Goal: Task Accomplishment & Management: Manage account settings

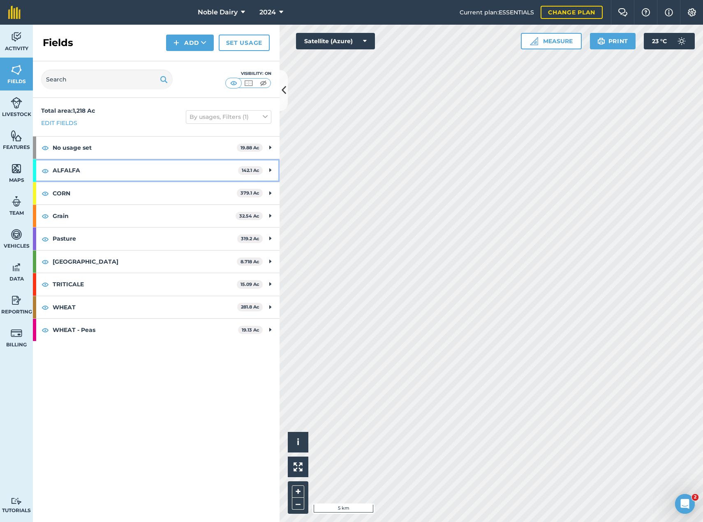
click at [179, 168] on strong "ALFALFA" at bounding box center [145, 170] width 185 height 22
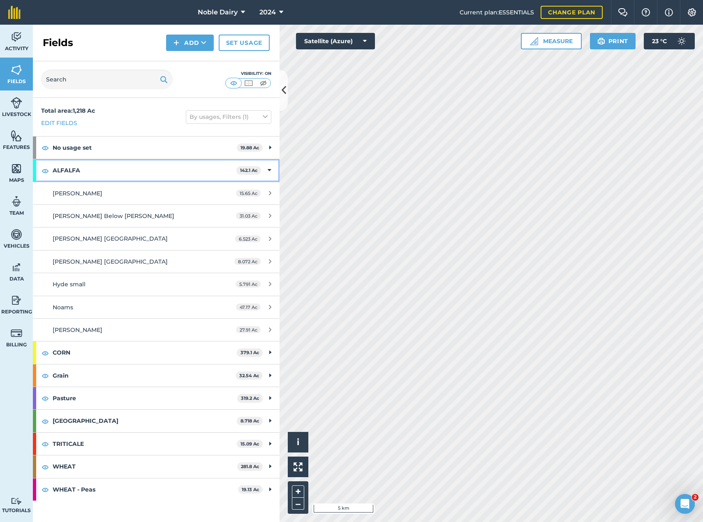
click at [179, 168] on strong "ALFALFA" at bounding box center [145, 170] width 184 height 22
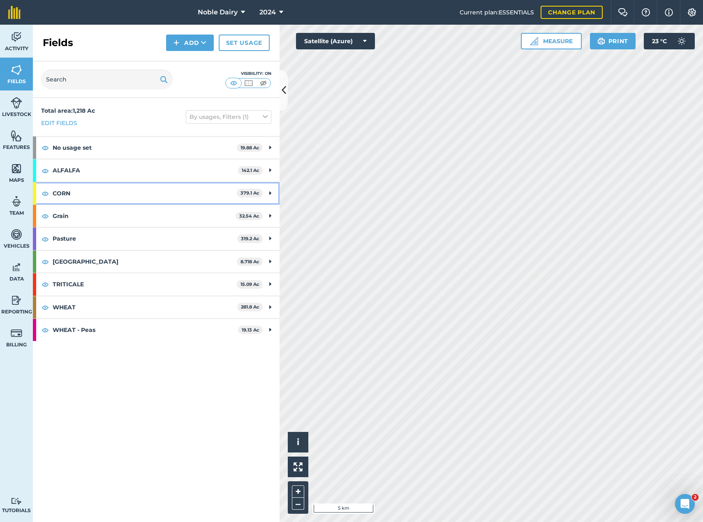
click at [166, 187] on strong "CORN" at bounding box center [145, 193] width 184 height 22
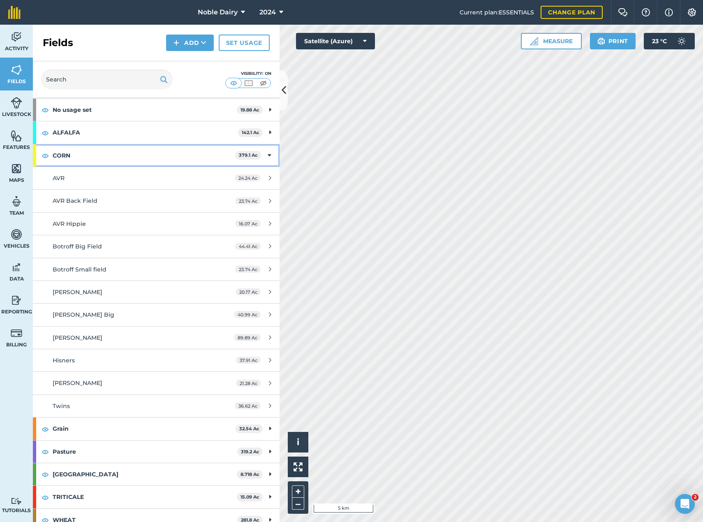
scroll to position [41, 0]
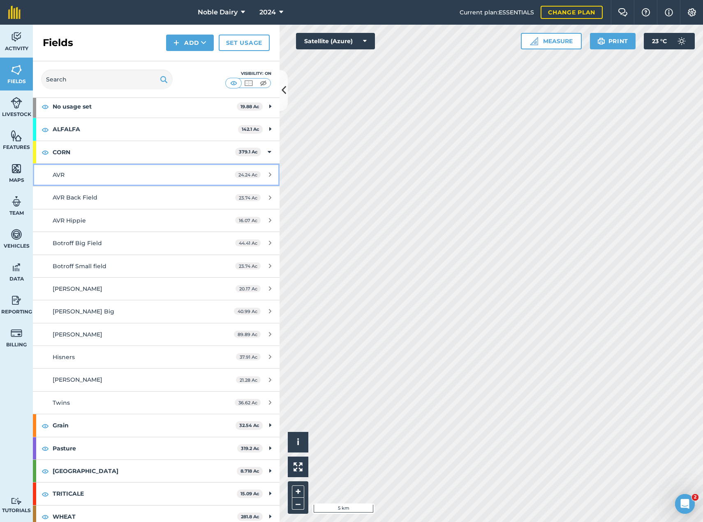
click at [167, 184] on link "AVR 24.24 Ac" at bounding box center [156, 175] width 247 height 22
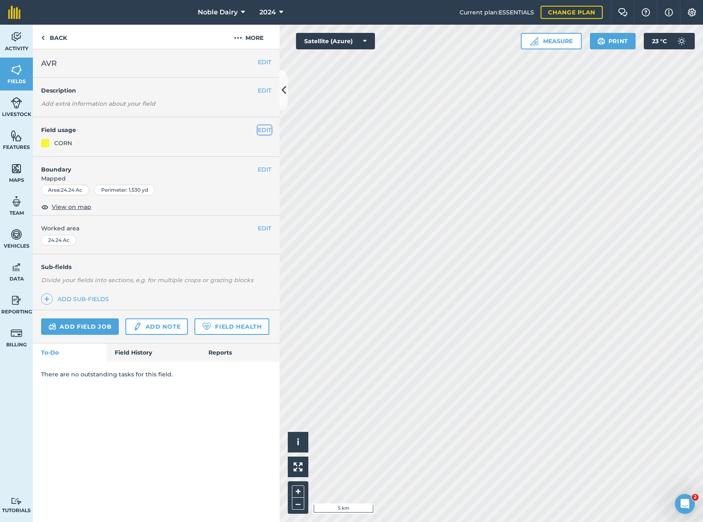
click at [261, 127] on button "EDIT" at bounding box center [265, 129] width 14 height 9
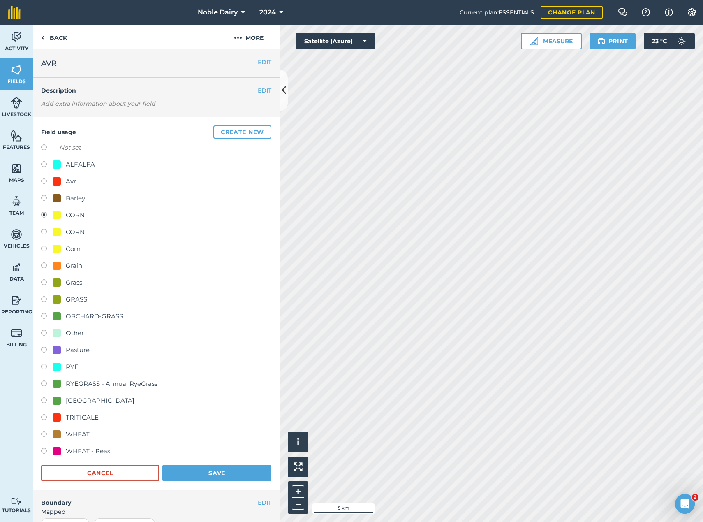
click at [84, 383] on div "RYEGRASS - Annual RyeGrass" at bounding box center [112, 384] width 92 height 10
radio input "true"
radio input "false"
click at [207, 470] on button "Save" at bounding box center [216, 473] width 109 height 16
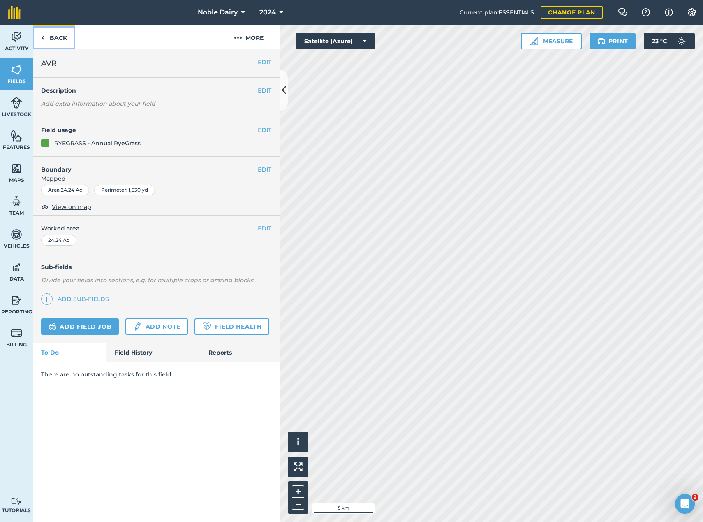
click at [54, 39] on link "Back" at bounding box center [54, 37] width 42 height 24
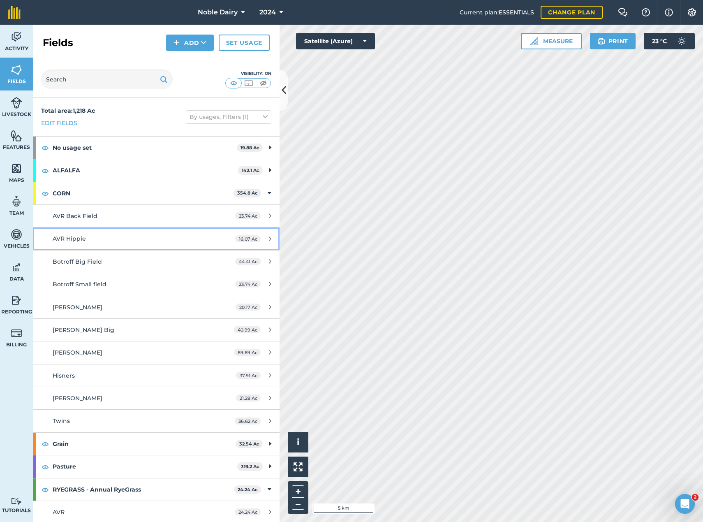
click at [156, 240] on div "AVR Hippie" at bounding box center [130, 238] width 155 height 9
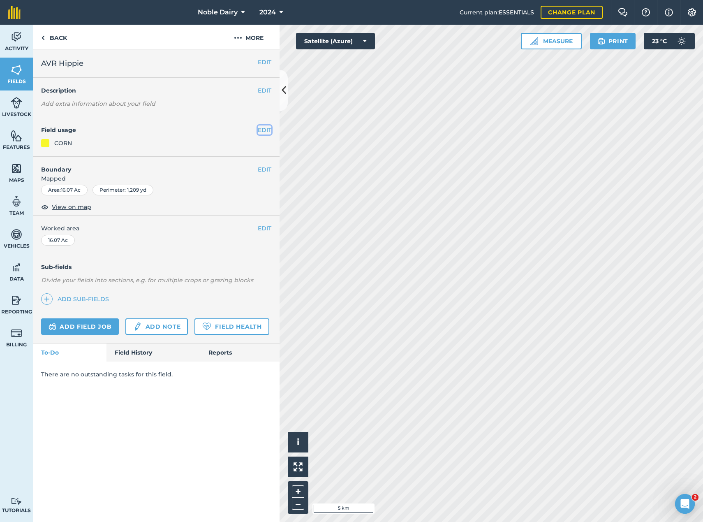
click at [264, 131] on button "EDIT" at bounding box center [265, 129] width 14 height 9
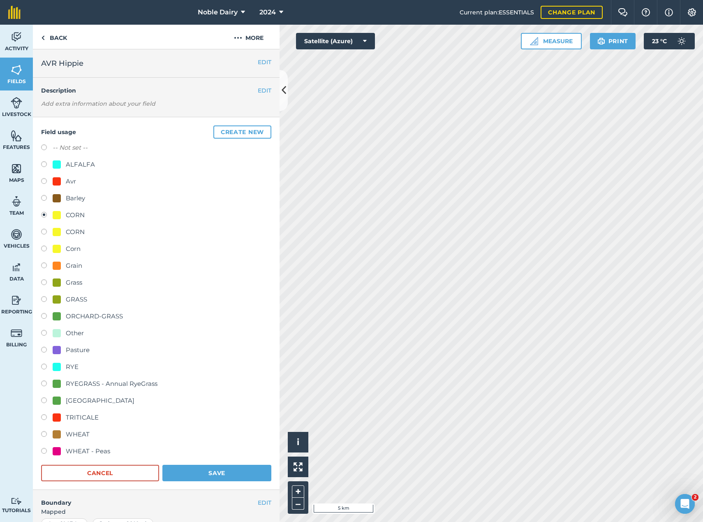
click at [83, 379] on div "RYEGRASS - Annual RyeGrass" at bounding box center [112, 384] width 92 height 10
radio input "true"
radio input "false"
click at [231, 470] on button "Save" at bounding box center [216, 473] width 109 height 16
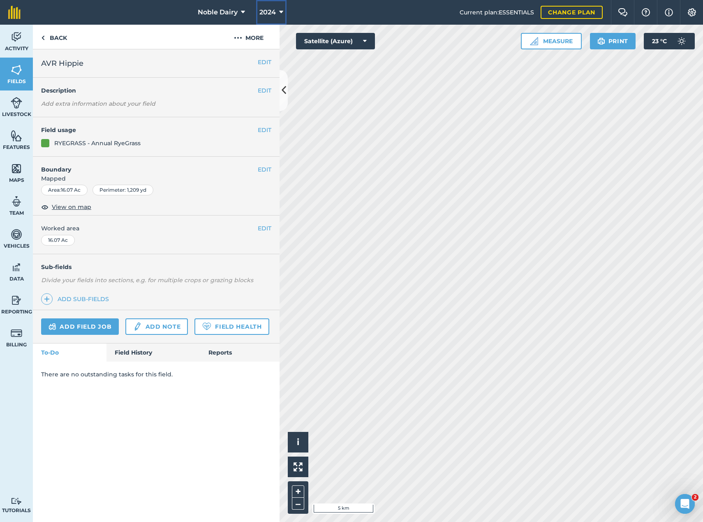
click at [272, 10] on span "2024" at bounding box center [267, 12] width 16 height 10
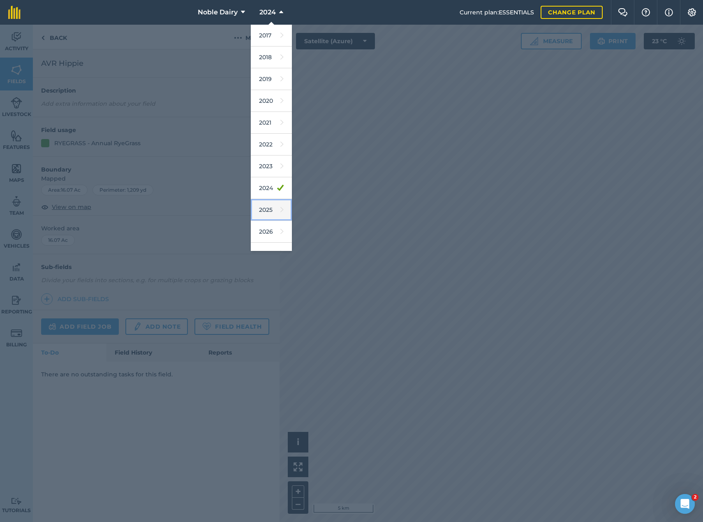
click at [280, 211] on icon at bounding box center [281, 210] width 3 height 12
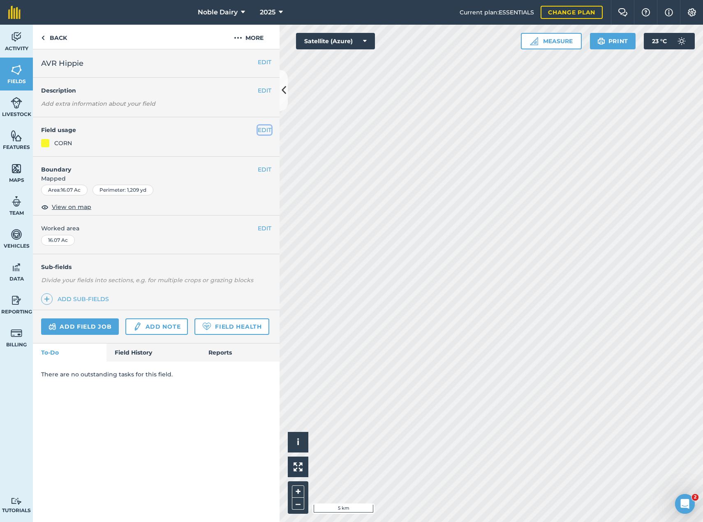
click at [264, 129] on button "EDIT" at bounding box center [265, 129] width 14 height 9
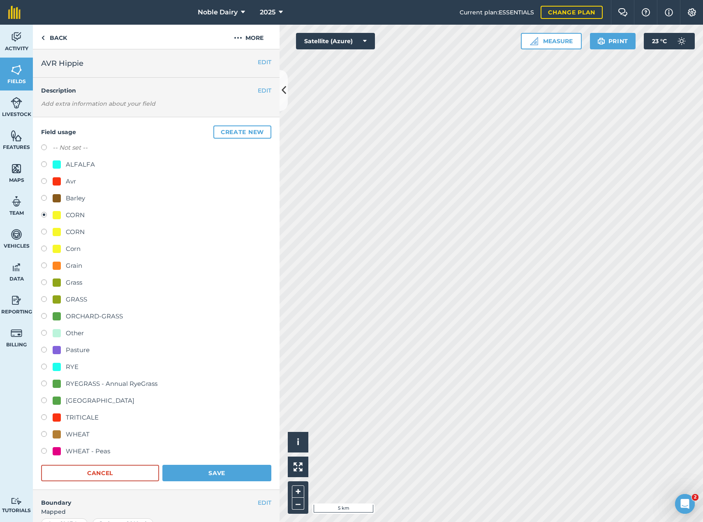
click at [96, 384] on div "RYEGRASS - Annual RyeGrass" at bounding box center [112, 384] width 92 height 10
radio input "true"
radio input "false"
click at [245, 470] on button "Save" at bounding box center [216, 473] width 109 height 16
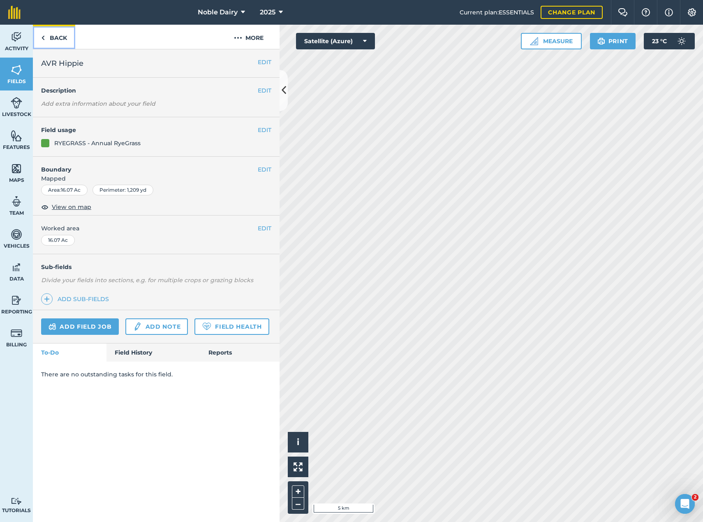
click at [69, 39] on link "Back" at bounding box center [54, 37] width 42 height 24
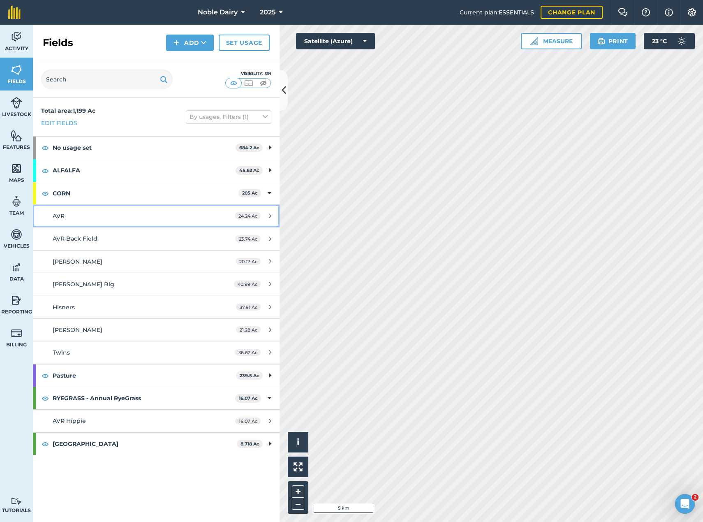
click at [171, 212] on div "AVR" at bounding box center [130, 215] width 155 height 9
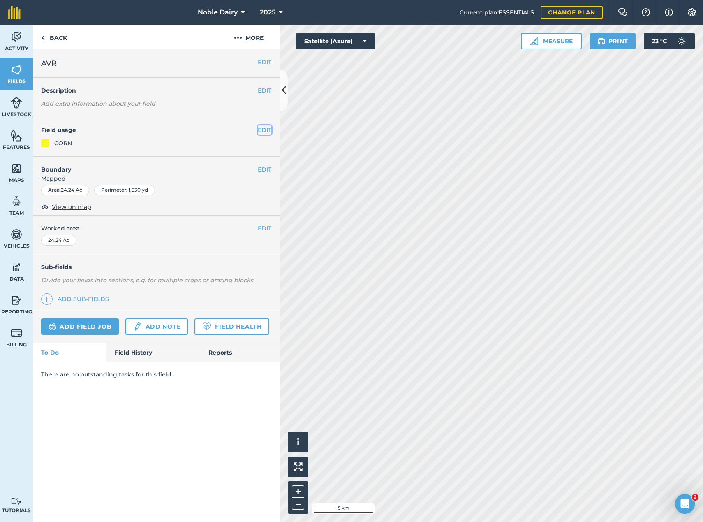
click at [259, 131] on button "EDIT" at bounding box center [265, 129] width 14 height 9
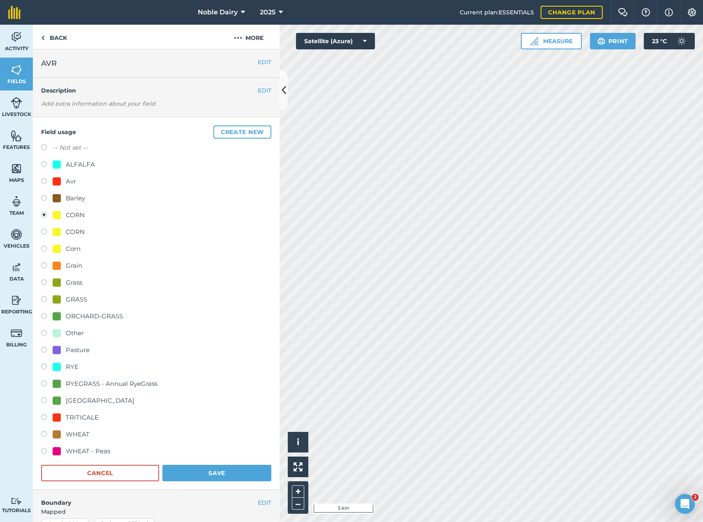
click at [83, 384] on div "RYEGRASS - Annual RyeGrass" at bounding box center [112, 384] width 92 height 10
radio input "true"
radio input "false"
click at [203, 470] on button "Save" at bounding box center [216, 473] width 109 height 16
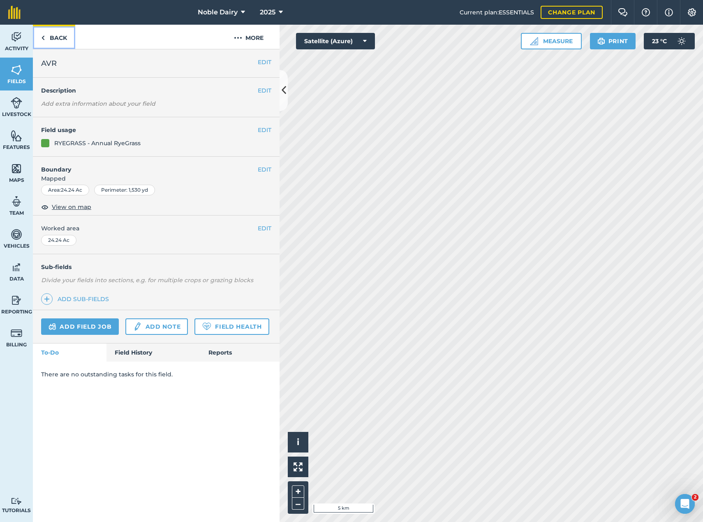
click at [46, 42] on link "Back" at bounding box center [54, 37] width 42 height 24
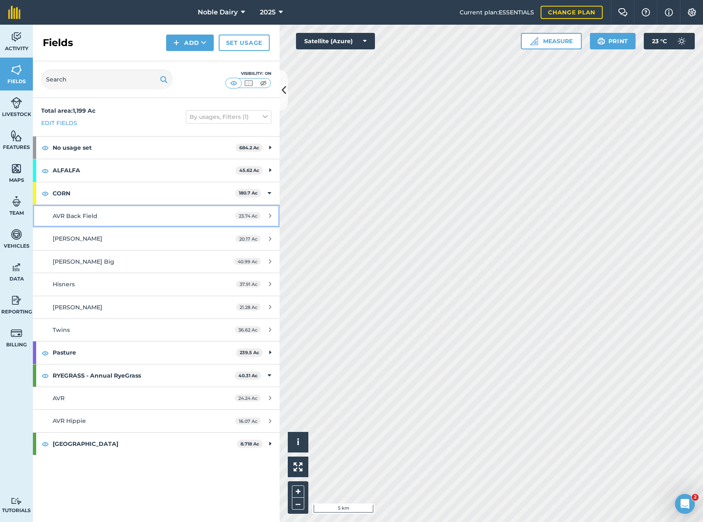
click at [117, 211] on div "AVR Back Field" at bounding box center [130, 215] width 155 height 9
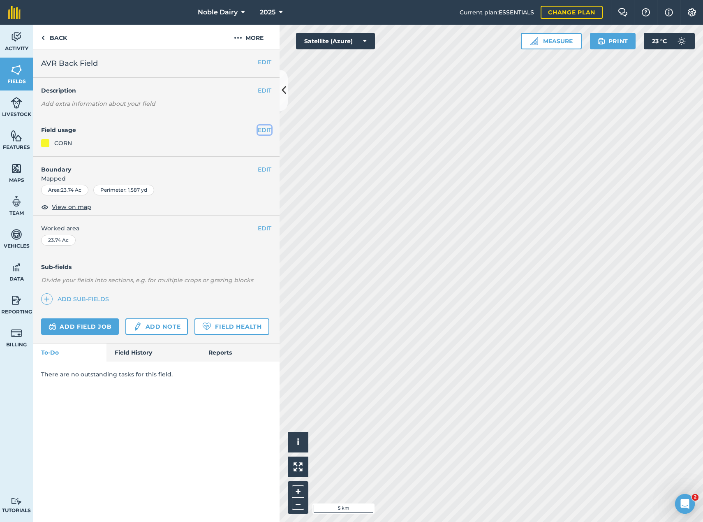
click at [261, 132] on button "EDIT" at bounding box center [265, 129] width 14 height 9
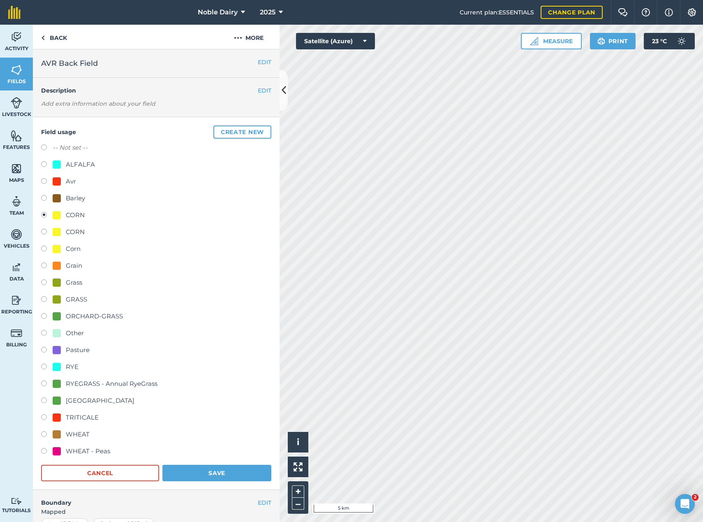
click at [99, 379] on div "RYEGRASS - Annual RyeGrass" at bounding box center [112, 384] width 92 height 10
radio input "true"
radio input "false"
click at [213, 470] on button "Save" at bounding box center [216, 473] width 109 height 16
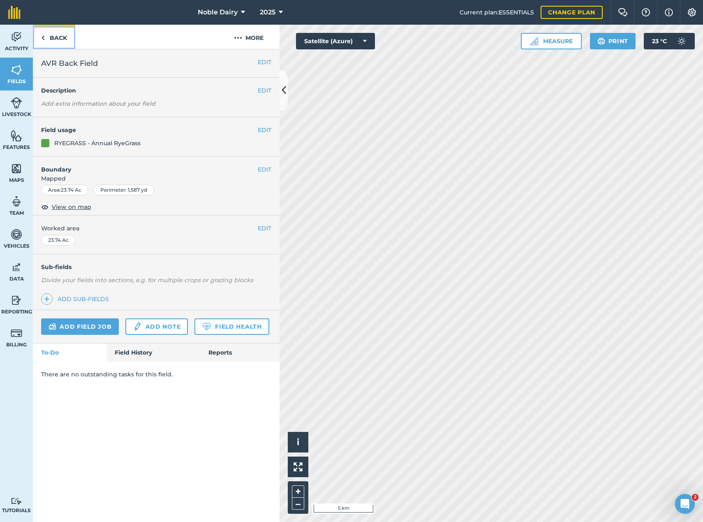
click at [59, 35] on link "Back" at bounding box center [54, 37] width 42 height 24
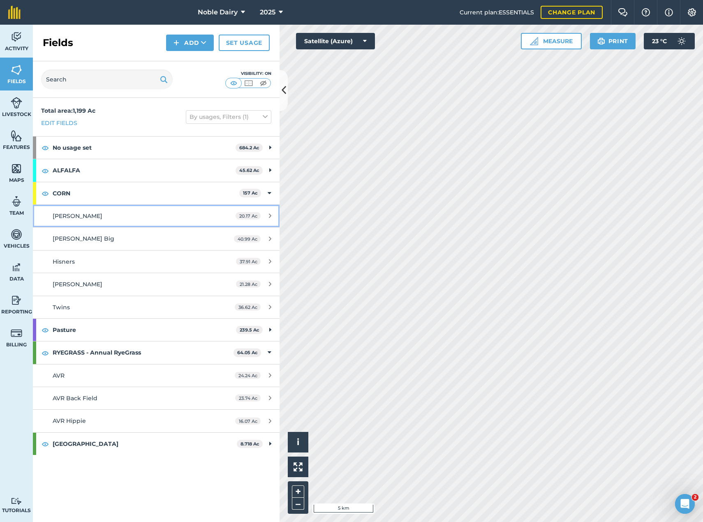
click at [182, 217] on div "[PERSON_NAME]" at bounding box center [130, 215] width 155 height 9
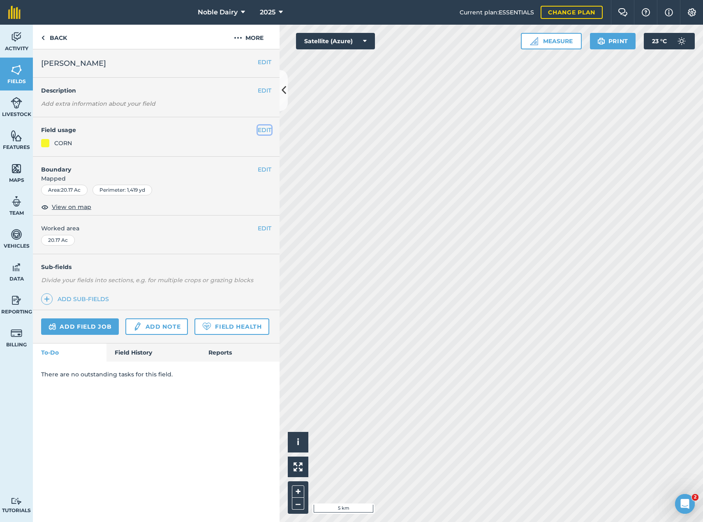
click at [259, 127] on button "EDIT" at bounding box center [265, 129] width 14 height 9
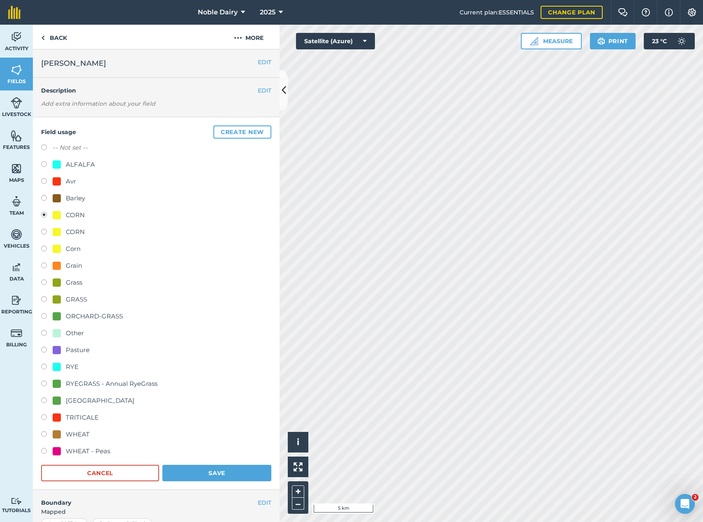
click at [119, 381] on div "RYEGRASS - Annual RyeGrass" at bounding box center [112, 384] width 92 height 10
radio input "true"
radio input "false"
click at [206, 470] on button "Save" at bounding box center [216, 473] width 109 height 16
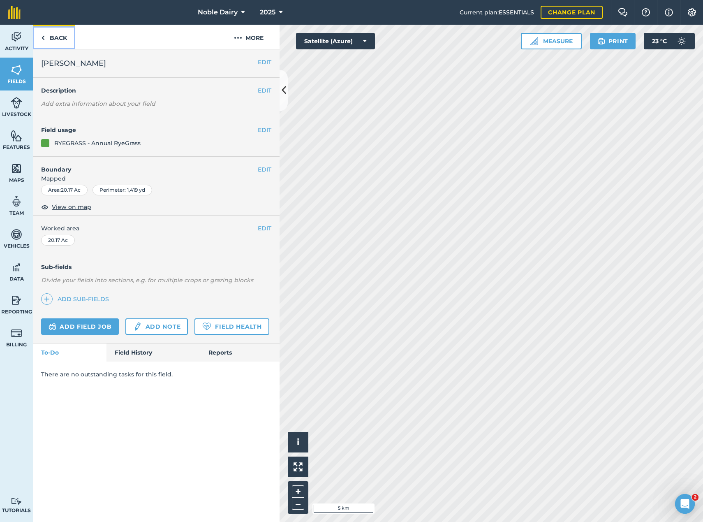
click at [68, 40] on link "Back" at bounding box center [54, 37] width 42 height 24
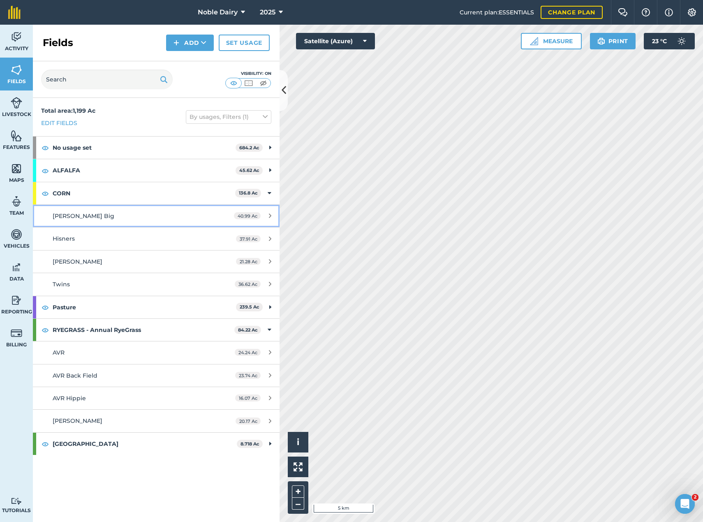
click at [147, 209] on link "[PERSON_NAME] Big 40.99 Ac" at bounding box center [156, 216] width 247 height 22
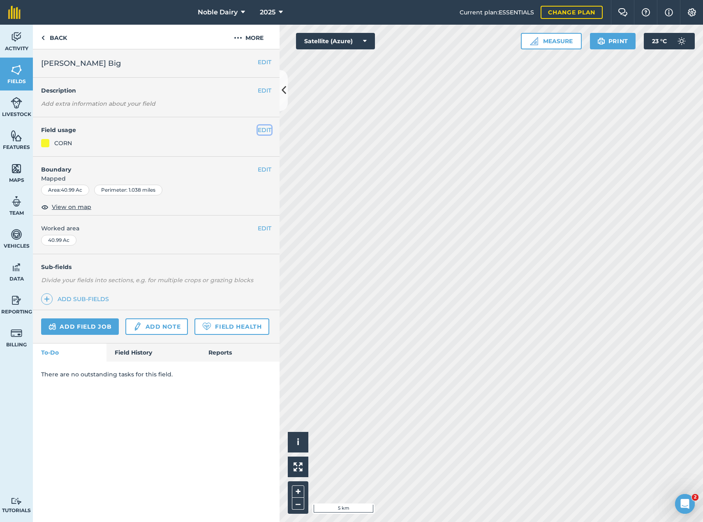
click at [260, 127] on button "EDIT" at bounding box center [265, 129] width 14 height 9
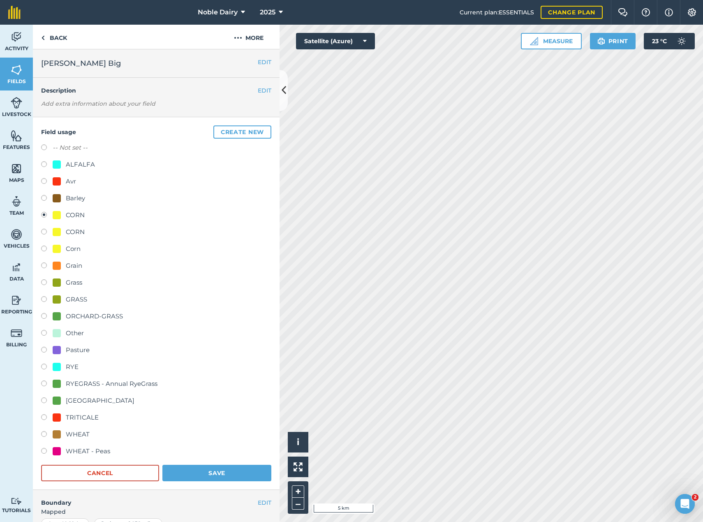
click at [103, 384] on div "RYEGRASS - Annual RyeGrass" at bounding box center [112, 384] width 92 height 10
radio input "true"
radio input "false"
click at [201, 472] on button "Save" at bounding box center [216, 473] width 109 height 16
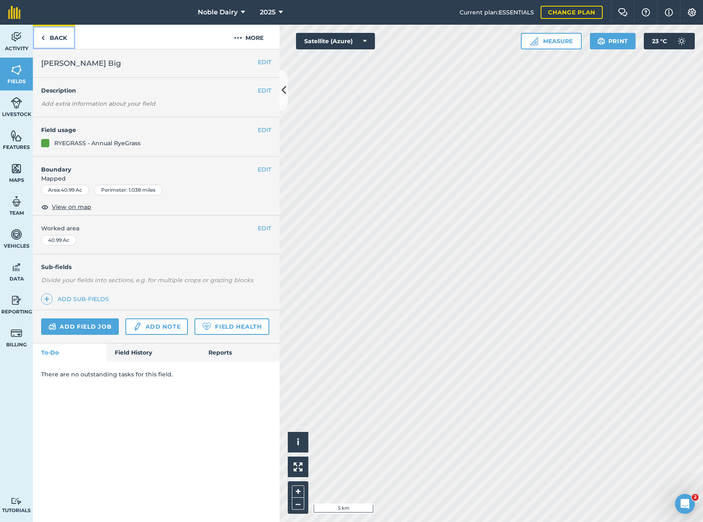
click at [49, 31] on link "Back" at bounding box center [54, 37] width 42 height 24
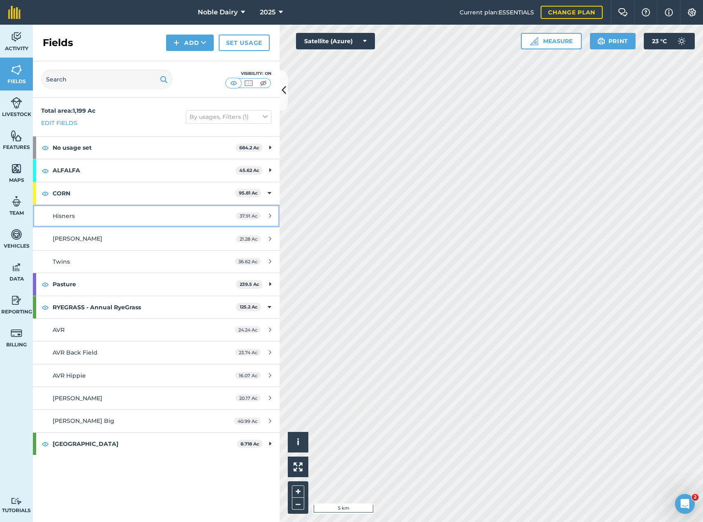
click at [183, 214] on div "Hisners" at bounding box center [130, 215] width 155 height 9
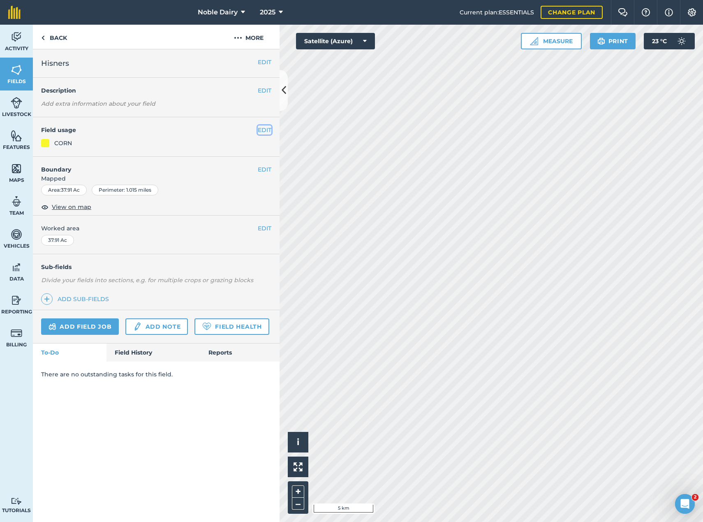
click at [265, 129] on button "EDIT" at bounding box center [265, 129] width 14 height 9
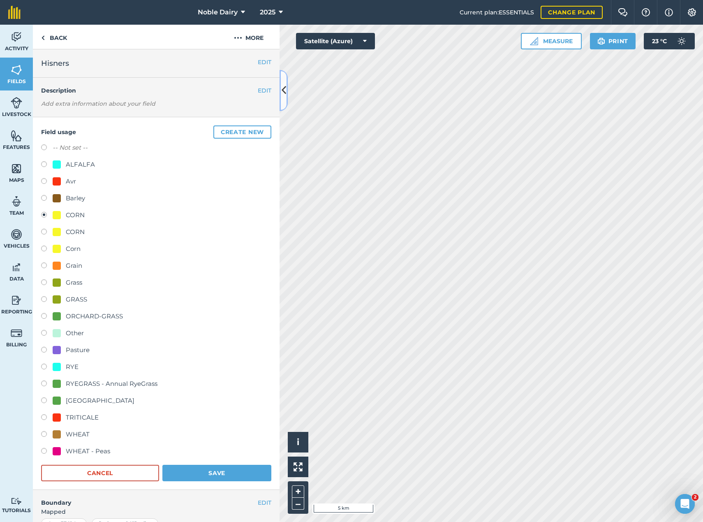
click at [286, 97] on icon at bounding box center [284, 90] width 5 height 14
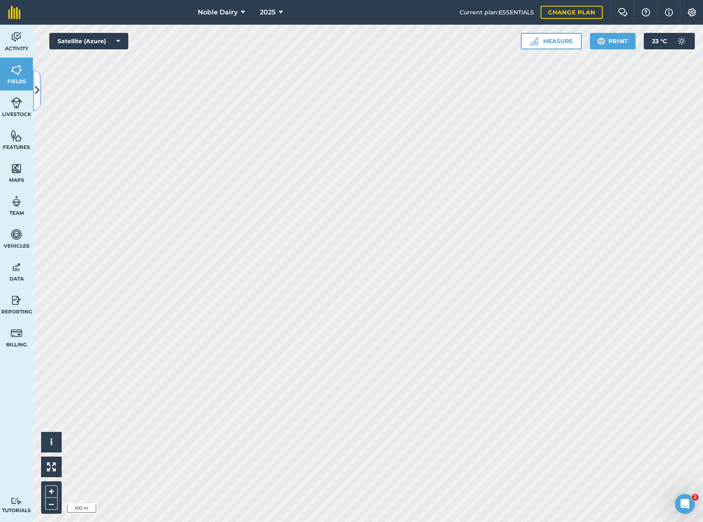
click at [39, 93] on icon at bounding box center [37, 90] width 5 height 14
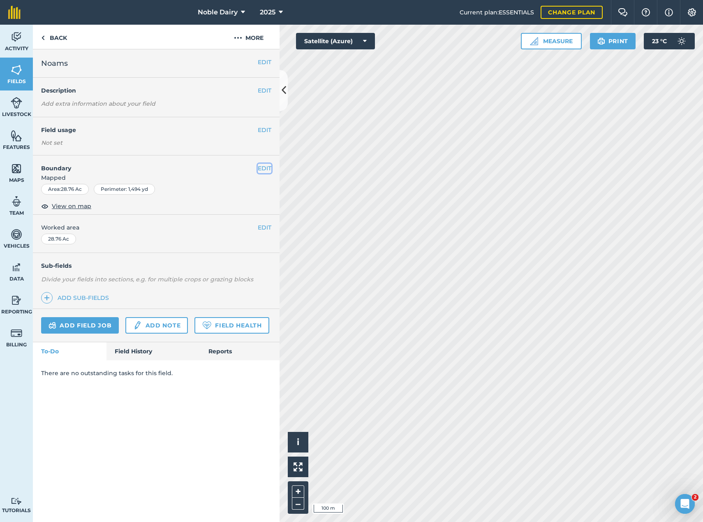
click at [269, 166] on button "EDIT" at bounding box center [265, 168] width 14 height 9
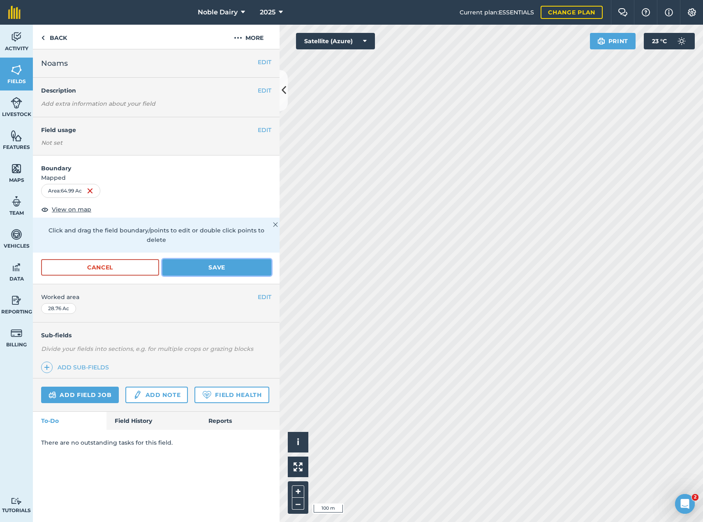
click at [213, 261] on button "Save" at bounding box center [216, 267] width 109 height 16
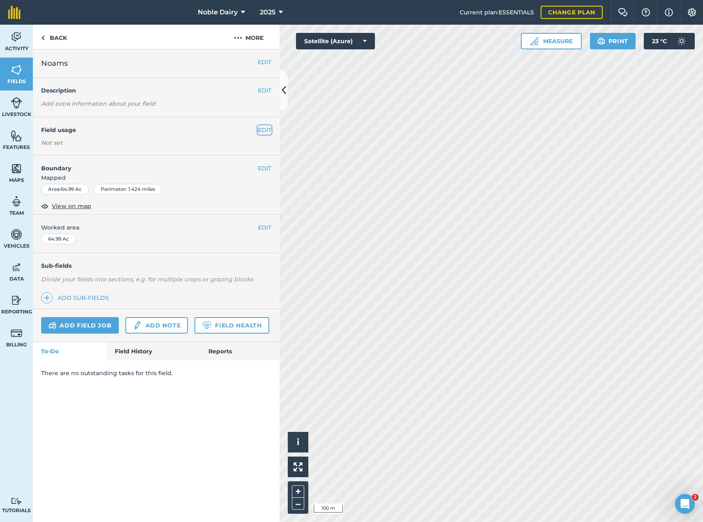
click at [260, 131] on button "EDIT" at bounding box center [265, 129] width 14 height 9
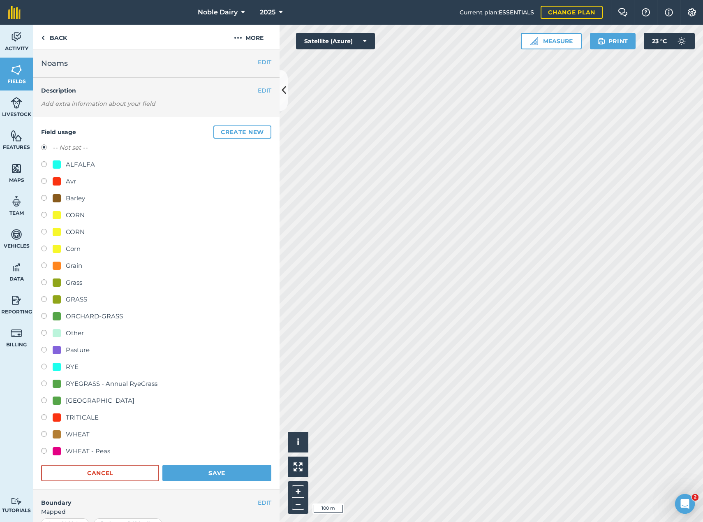
click at [89, 384] on div "RYEGRASS - Annual RyeGrass" at bounding box center [112, 384] width 92 height 10
radio input "true"
radio input "false"
click at [196, 467] on button "Save" at bounding box center [216, 473] width 109 height 16
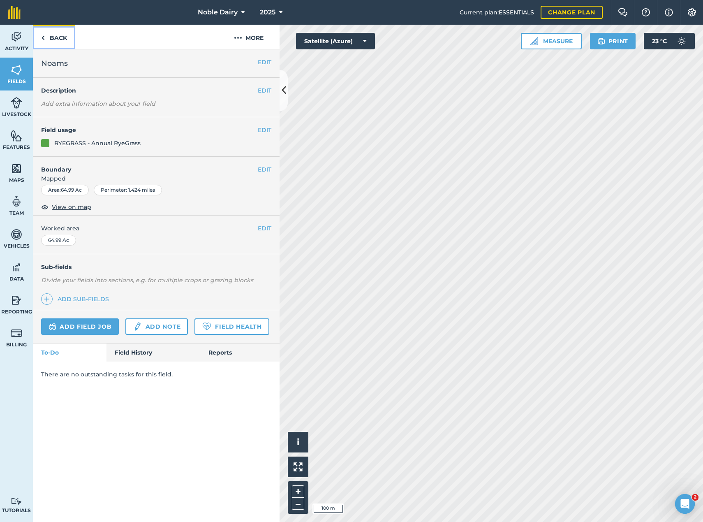
click at [58, 34] on link "Back" at bounding box center [54, 37] width 42 height 24
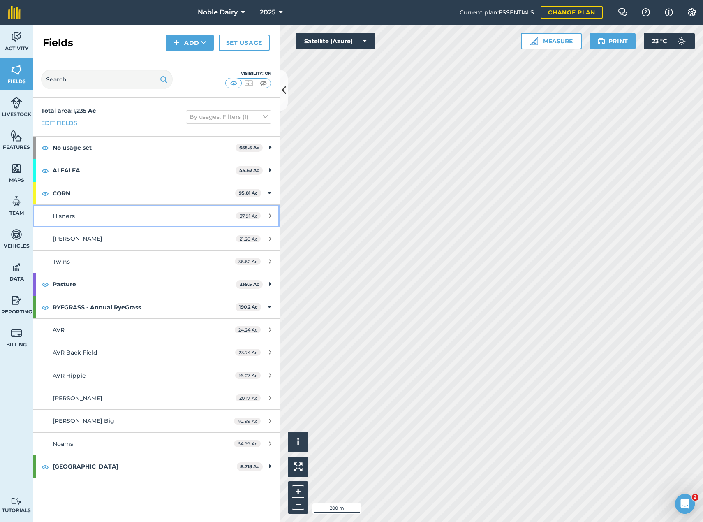
click at [140, 215] on div "Hisners" at bounding box center [130, 215] width 155 height 9
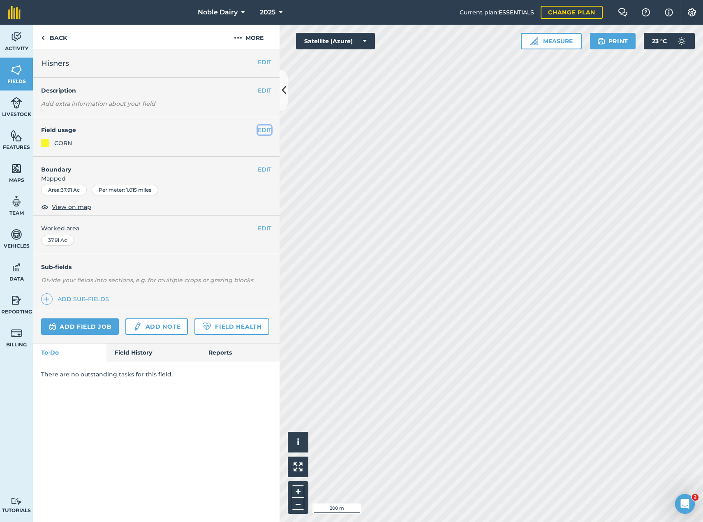
click at [266, 127] on button "EDIT" at bounding box center [265, 129] width 14 height 9
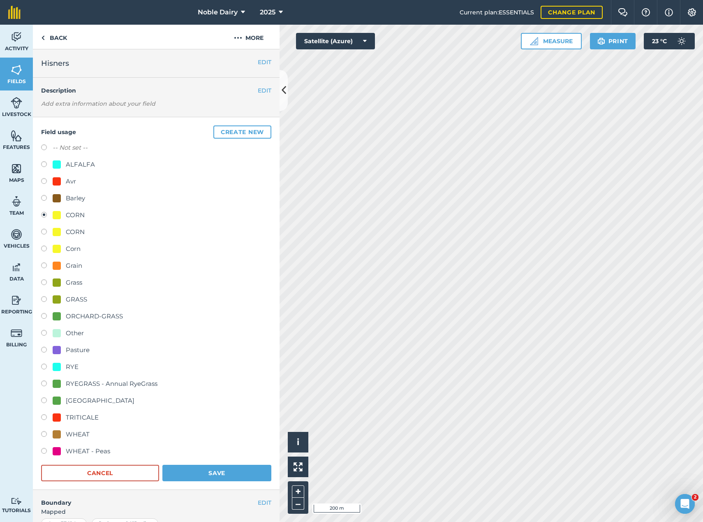
click at [96, 386] on div "RYEGRASS - Annual RyeGrass" at bounding box center [112, 384] width 92 height 10
radio input "true"
radio input "false"
click at [215, 473] on button "Save" at bounding box center [216, 473] width 109 height 16
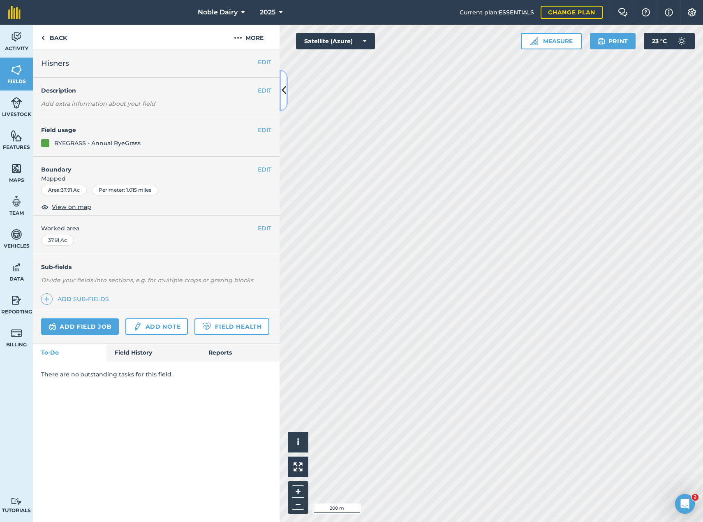
click at [282, 85] on icon at bounding box center [284, 90] width 5 height 14
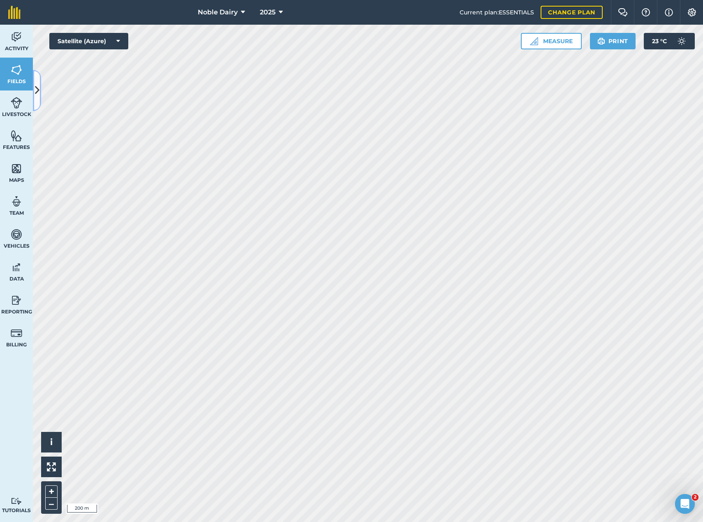
click at [35, 93] on icon at bounding box center [37, 90] width 5 height 14
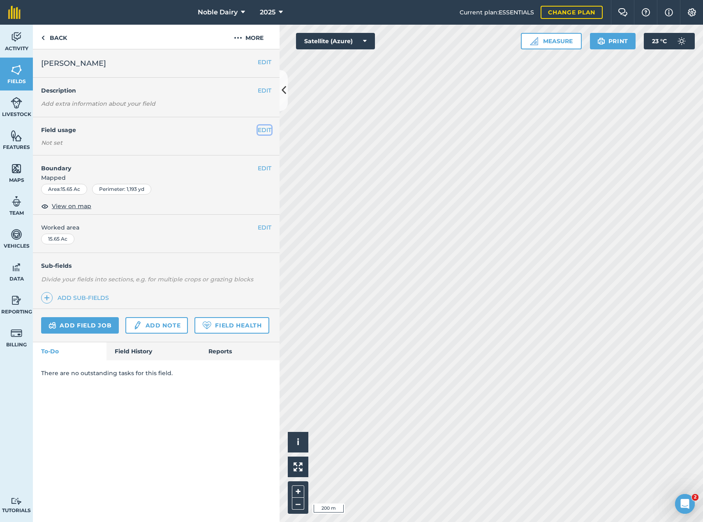
click at [267, 130] on button "EDIT" at bounding box center [265, 129] width 14 height 9
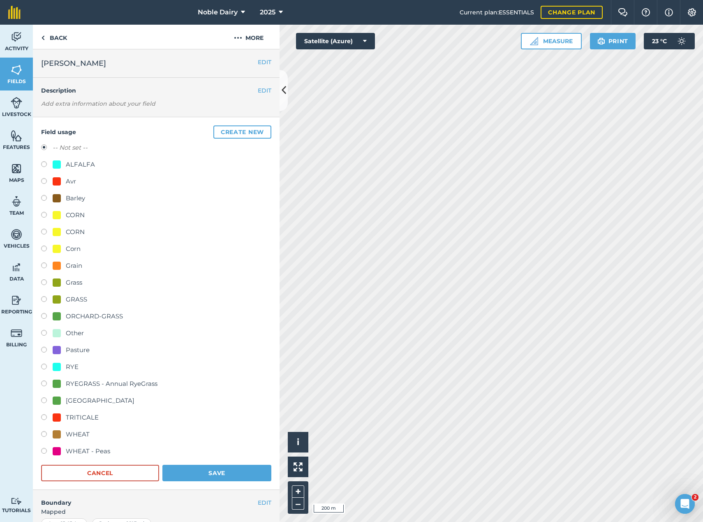
click at [72, 162] on div "ALFALFA" at bounding box center [80, 165] width 29 height 10
radio input "true"
radio input "false"
click at [197, 467] on button "Save" at bounding box center [216, 473] width 109 height 16
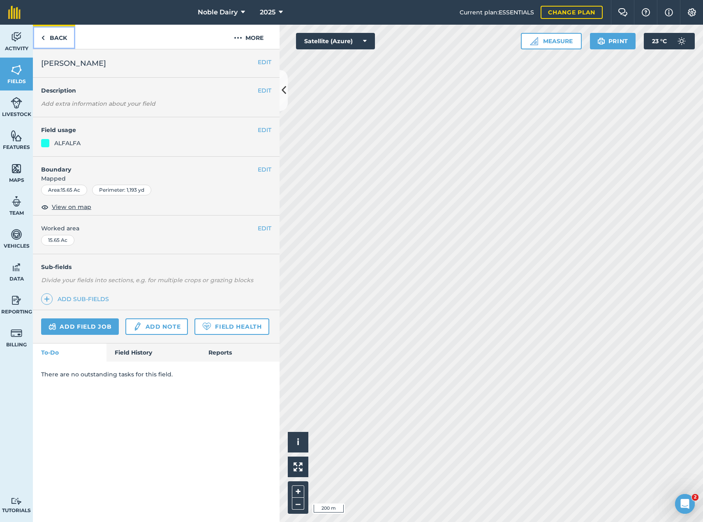
click at [61, 35] on link "Back" at bounding box center [54, 37] width 42 height 24
click at [261, 127] on button "EDIT" at bounding box center [265, 129] width 14 height 9
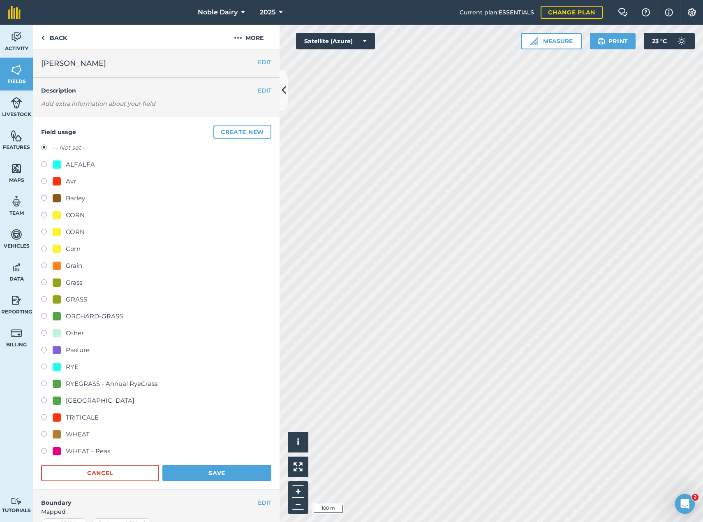
click at [76, 164] on div "ALFALFA" at bounding box center [80, 165] width 29 height 10
radio input "true"
radio input "false"
click at [199, 468] on button "Save" at bounding box center [216, 473] width 109 height 16
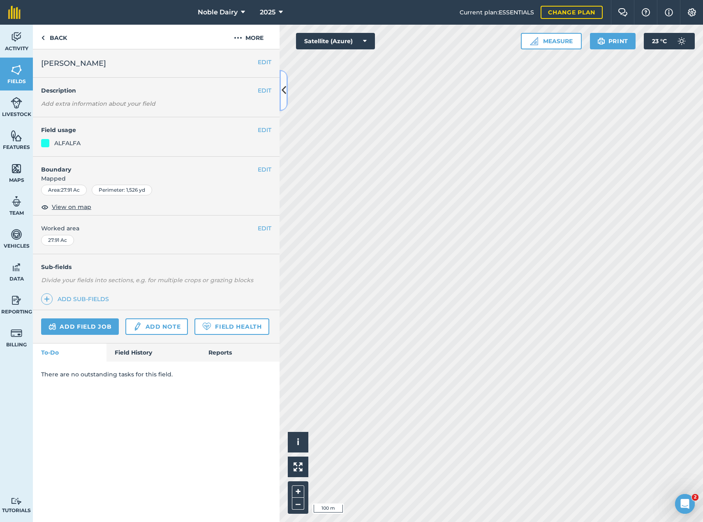
click at [285, 100] on button at bounding box center [284, 90] width 8 height 41
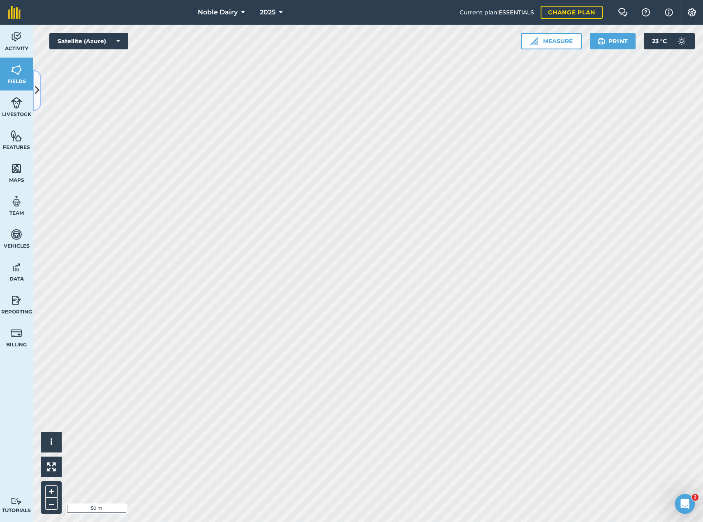
click at [39, 94] on icon at bounding box center [37, 90] width 5 height 14
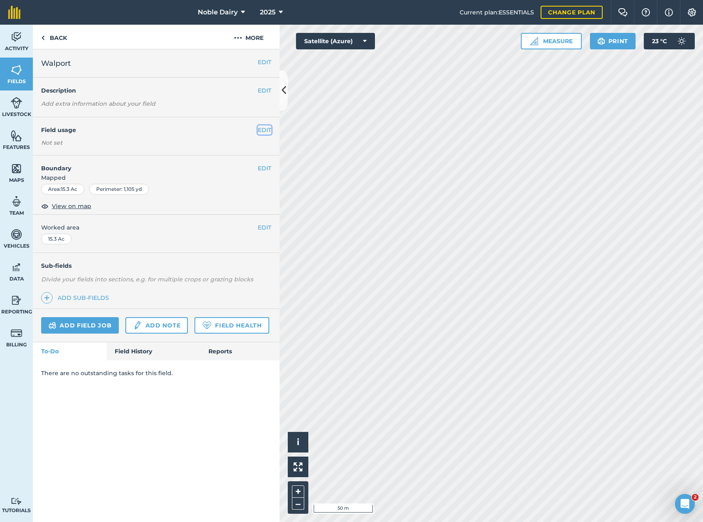
click at [264, 132] on button "EDIT" at bounding box center [265, 129] width 14 height 9
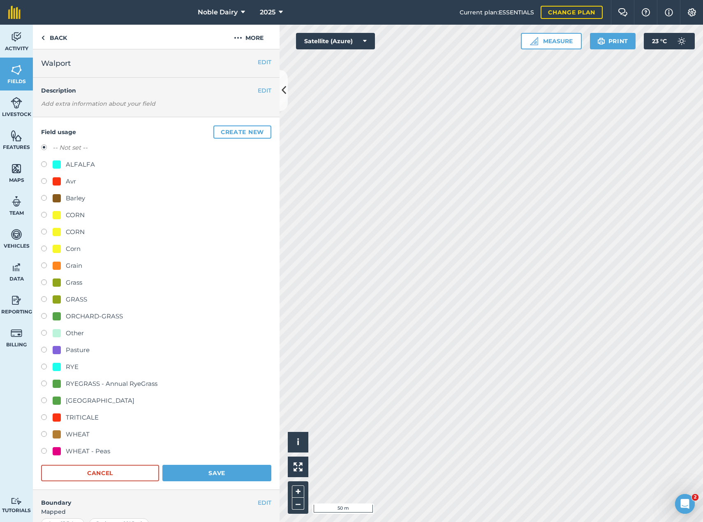
click at [112, 381] on div "RYEGRASS - Annual RyeGrass" at bounding box center [112, 384] width 92 height 10
radio input "true"
radio input "false"
click at [227, 472] on button "Save" at bounding box center [216, 473] width 109 height 16
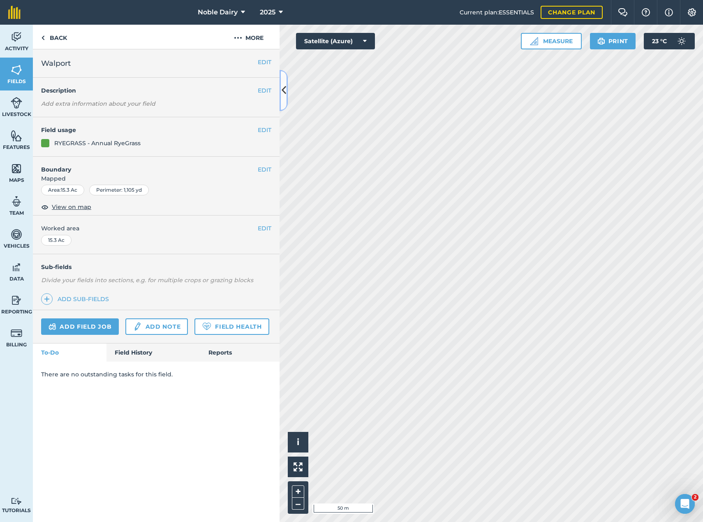
click at [284, 82] on button at bounding box center [284, 90] width 8 height 41
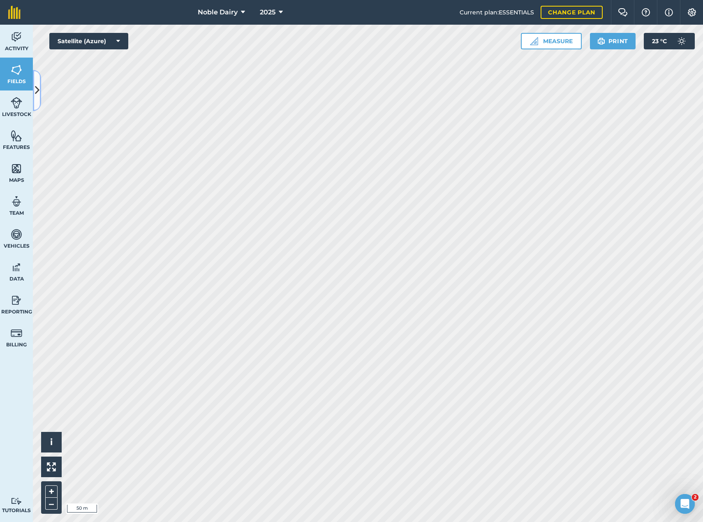
drag, startPoint x: 39, startPoint y: 88, endPoint x: 36, endPoint y: 96, distance: 8.2
click at [39, 88] on icon at bounding box center [37, 90] width 5 height 14
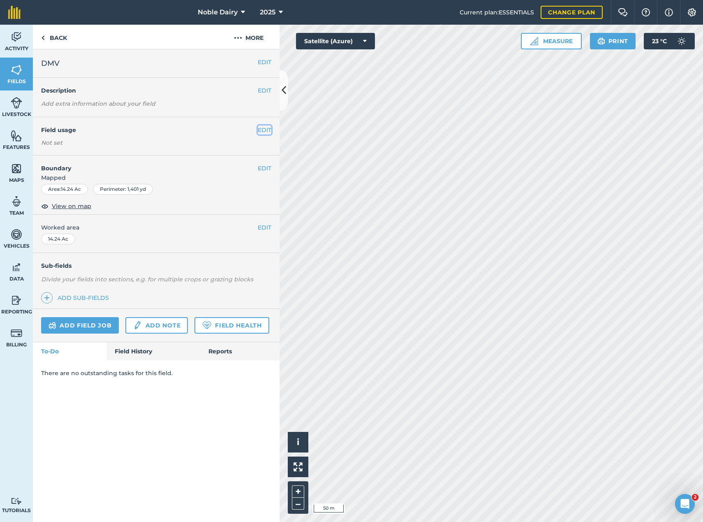
click at [260, 129] on button "EDIT" at bounding box center [265, 129] width 14 height 9
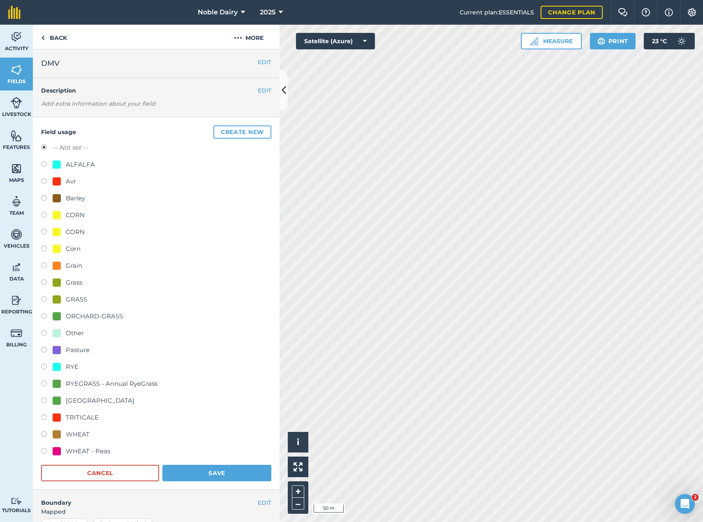
click at [106, 385] on div "RYEGRASS - Annual RyeGrass" at bounding box center [112, 384] width 92 height 10
radio input "true"
radio input "false"
click at [198, 479] on button "Save" at bounding box center [216, 473] width 109 height 16
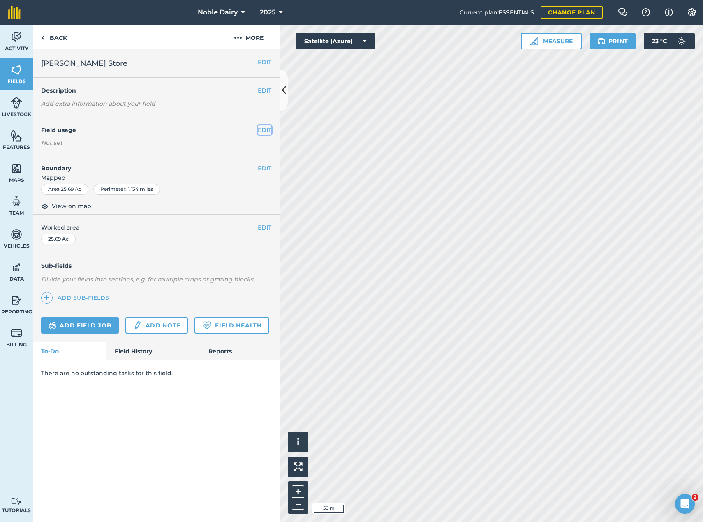
click at [263, 130] on button "EDIT" at bounding box center [265, 129] width 14 height 9
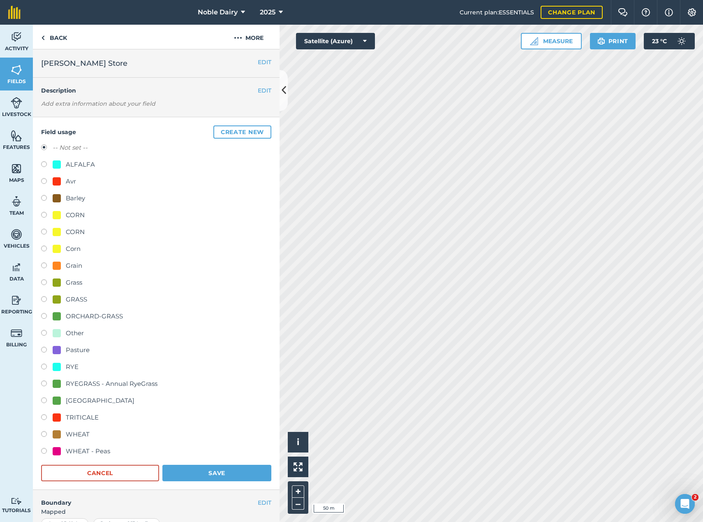
click at [97, 379] on div "RYEGRASS - Annual RyeGrass" at bounding box center [112, 384] width 92 height 10
radio input "true"
radio input "false"
click at [216, 476] on button "Save" at bounding box center [216, 473] width 109 height 16
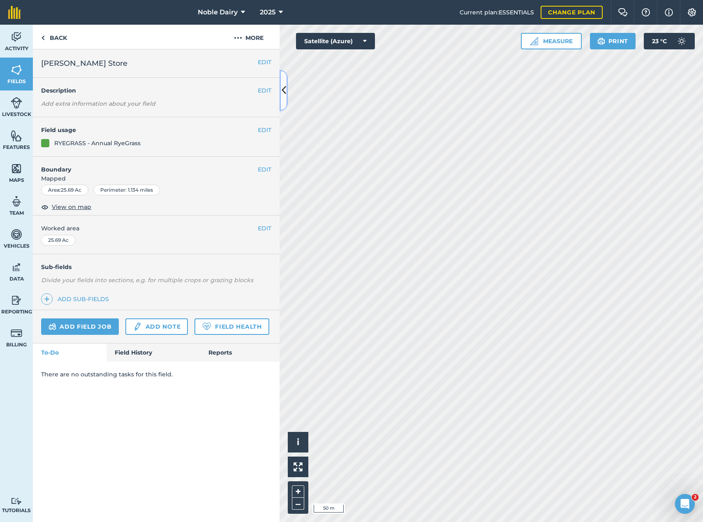
click at [283, 89] on icon at bounding box center [284, 90] width 5 height 14
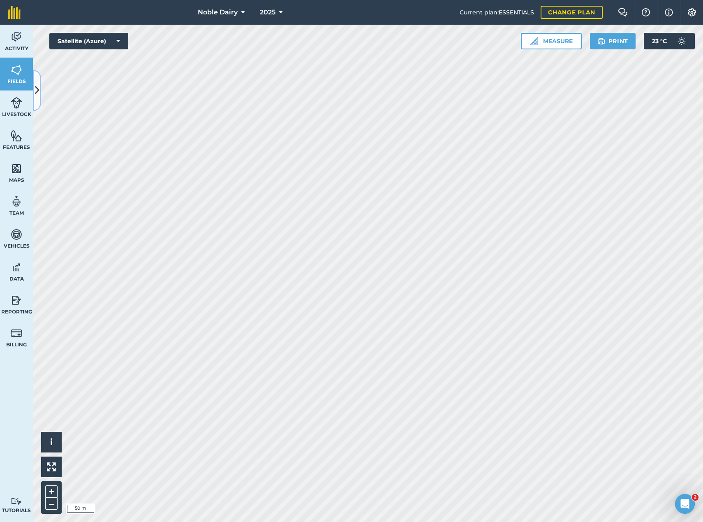
click at [37, 106] on button at bounding box center [37, 90] width 8 height 41
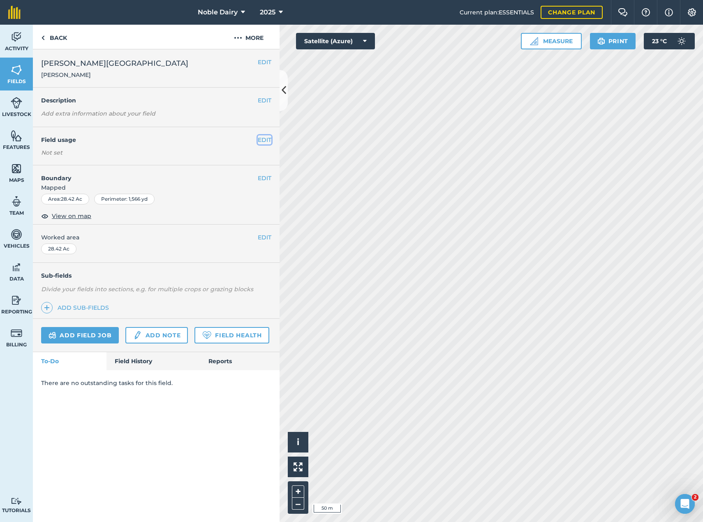
click at [264, 143] on button "EDIT" at bounding box center [265, 139] width 14 height 9
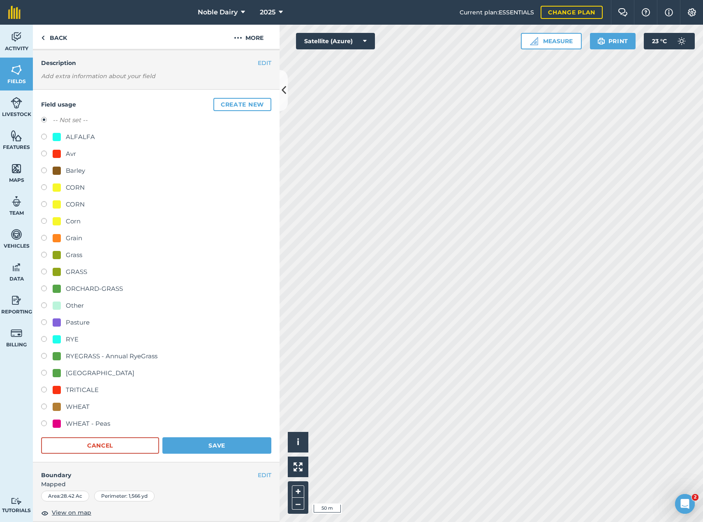
scroll to position [41, 0]
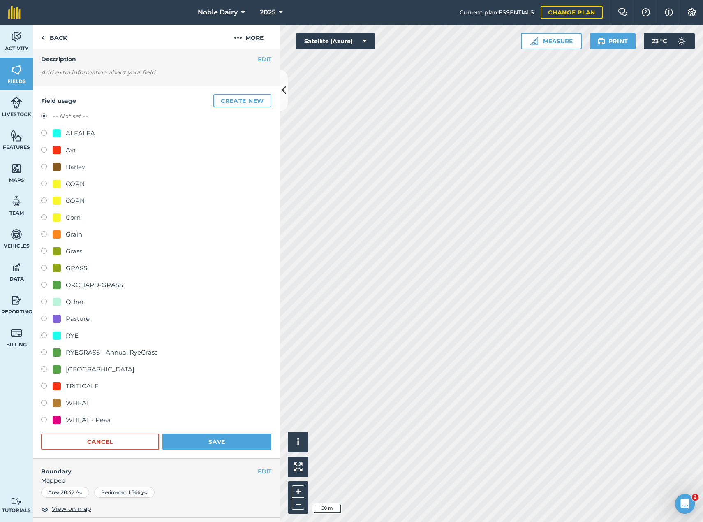
click at [70, 237] on div "Grain" at bounding box center [74, 234] width 16 height 10
radio input "true"
radio input "false"
click at [212, 436] on button "Save" at bounding box center [216, 441] width 109 height 16
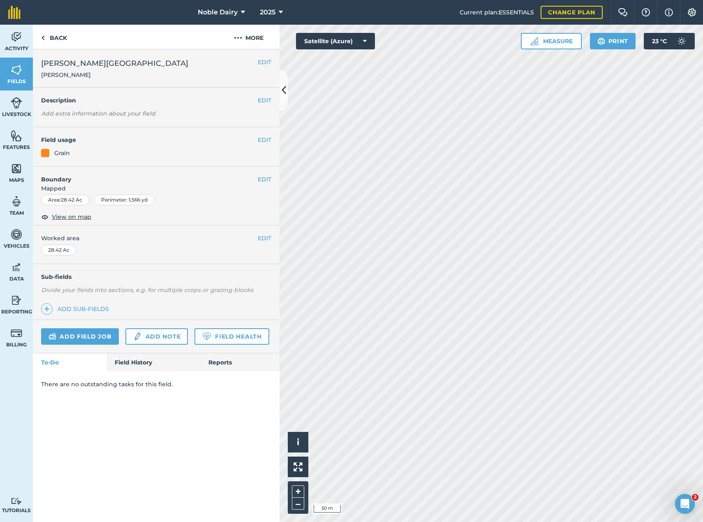
scroll to position [0, 0]
click at [58, 40] on link "Back" at bounding box center [54, 37] width 42 height 24
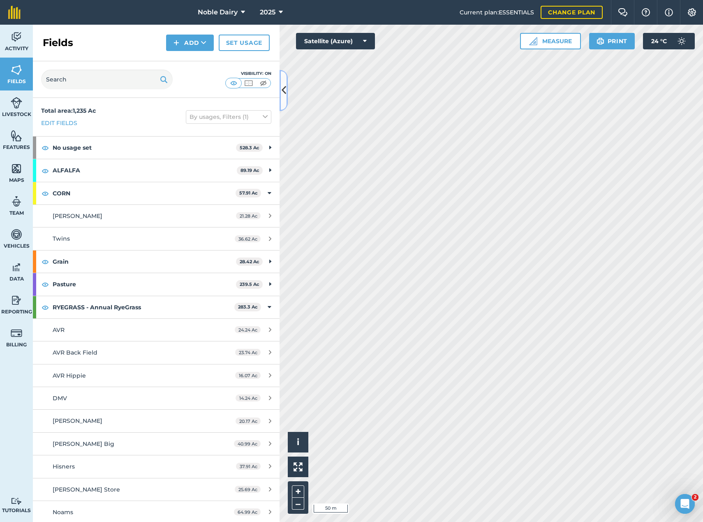
click at [283, 95] on icon at bounding box center [284, 90] width 5 height 14
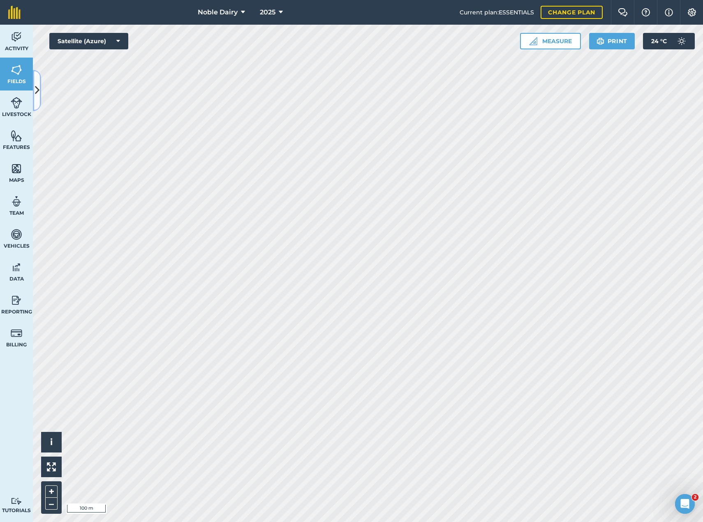
click at [37, 88] on icon at bounding box center [37, 90] width 5 height 14
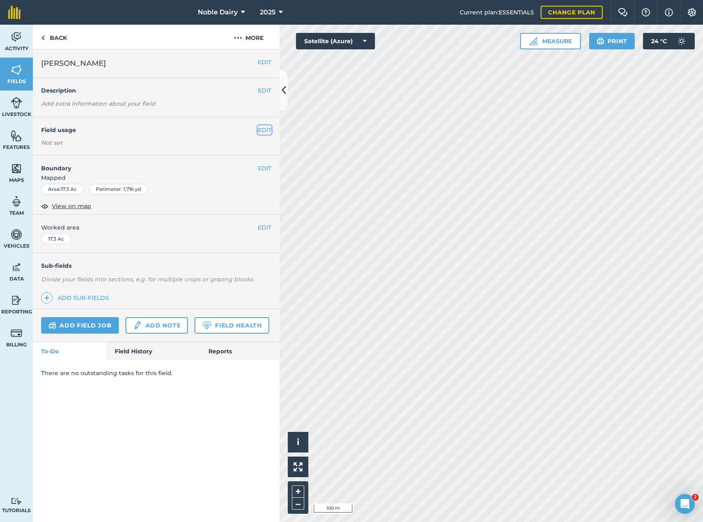
click at [266, 130] on button "EDIT" at bounding box center [265, 129] width 14 height 9
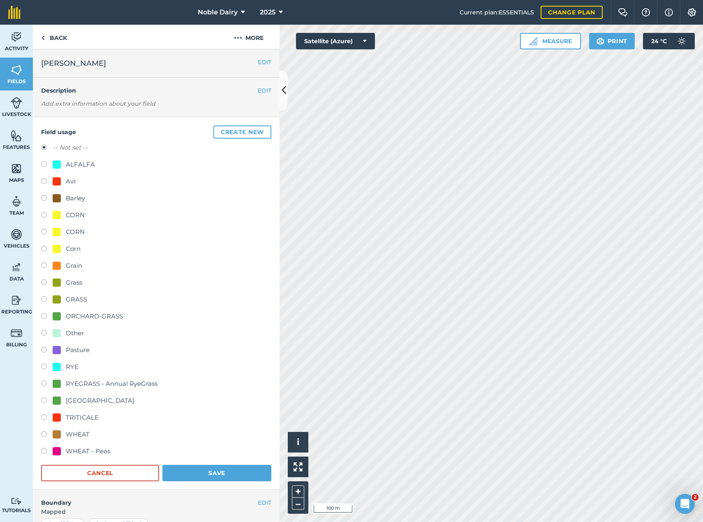
click at [76, 268] on div "Grain" at bounding box center [74, 266] width 16 height 10
radio input "true"
radio input "false"
click at [199, 472] on button "Save" at bounding box center [216, 473] width 109 height 16
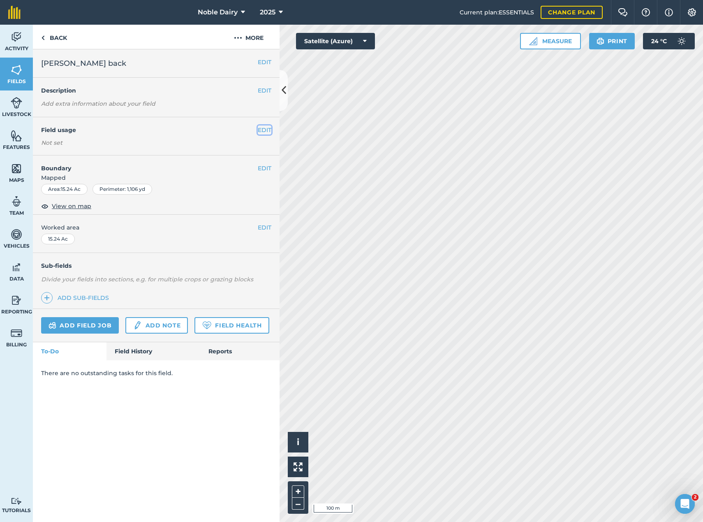
click at [267, 129] on button "EDIT" at bounding box center [265, 129] width 14 height 9
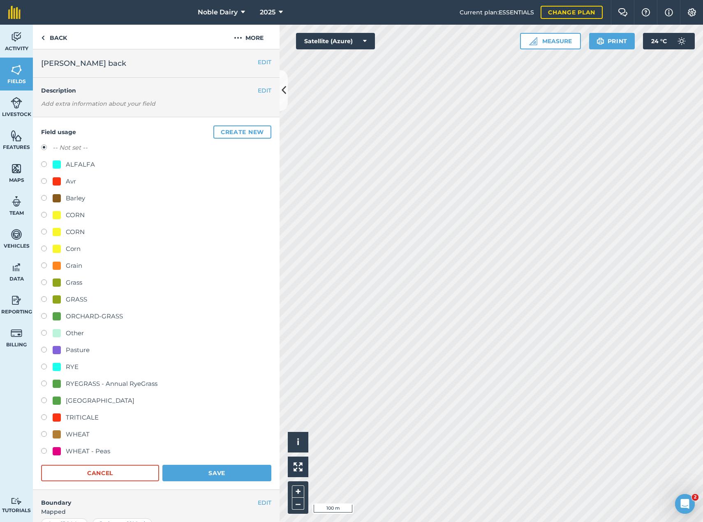
click at [96, 379] on div "RYEGRASS - Annual RyeGrass" at bounding box center [112, 384] width 92 height 10
radio input "true"
radio input "false"
click at [210, 474] on button "Save" at bounding box center [216, 473] width 109 height 16
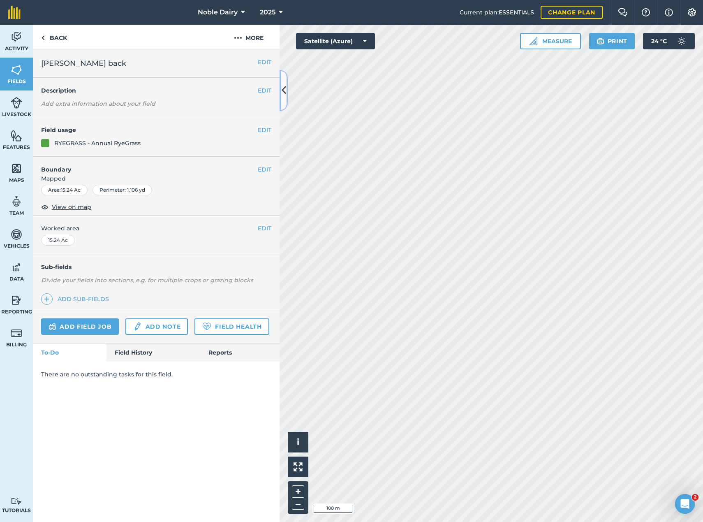
click at [281, 97] on button at bounding box center [284, 90] width 8 height 41
